Goal: Task Accomplishment & Management: Manage account settings

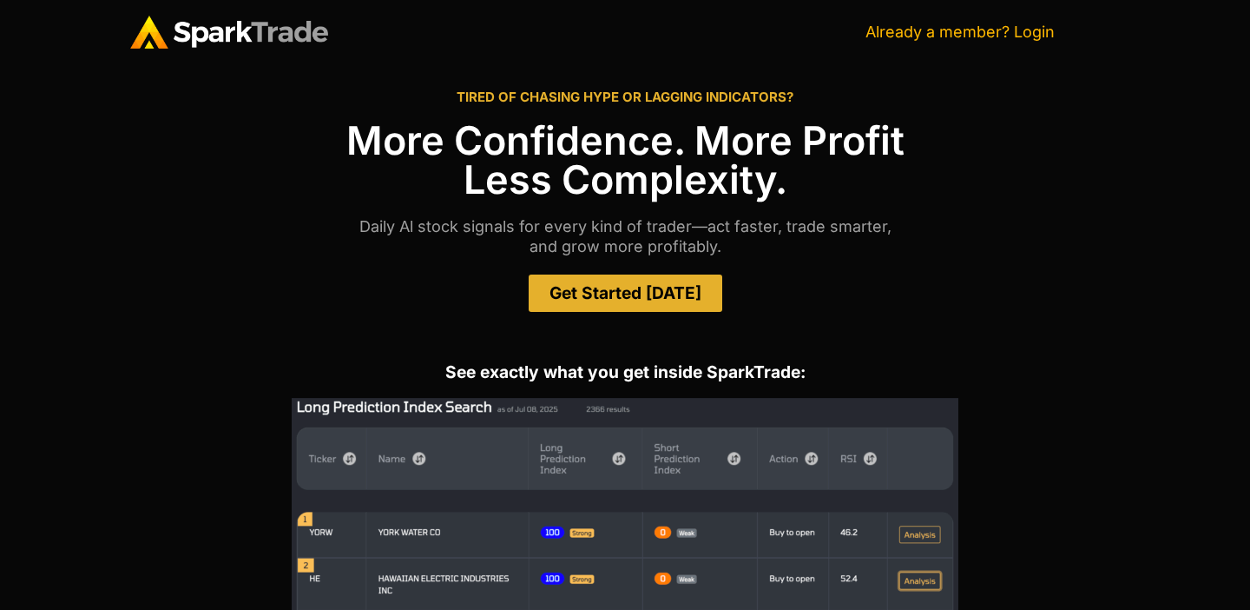
click at [1024, 32] on link "Already a member? Login" at bounding box center [960, 32] width 189 height 18
